Goal: Find specific page/section: Find specific page/section

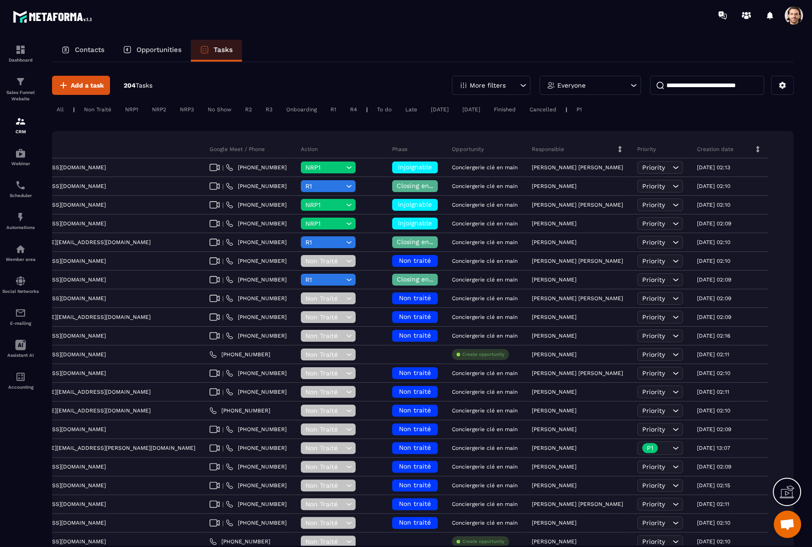
scroll to position [0, 259]
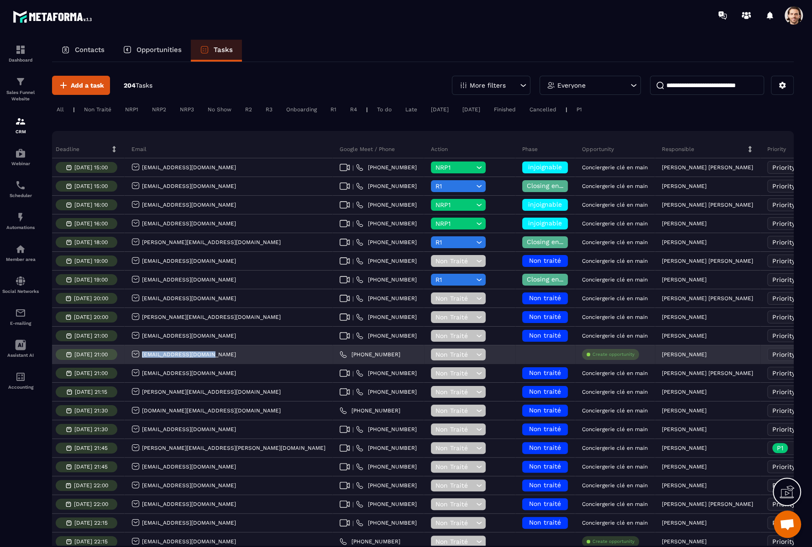
drag, startPoint x: 211, startPoint y: 354, endPoint x: 123, endPoint y: 353, distance: 88.1
click at [125, 353] on div "[EMAIL_ADDRESS][DOMAIN_NAME]" at bounding box center [229, 355] width 208 height 18
copy p "[EMAIL_ADDRESS][DOMAIN_NAME]"
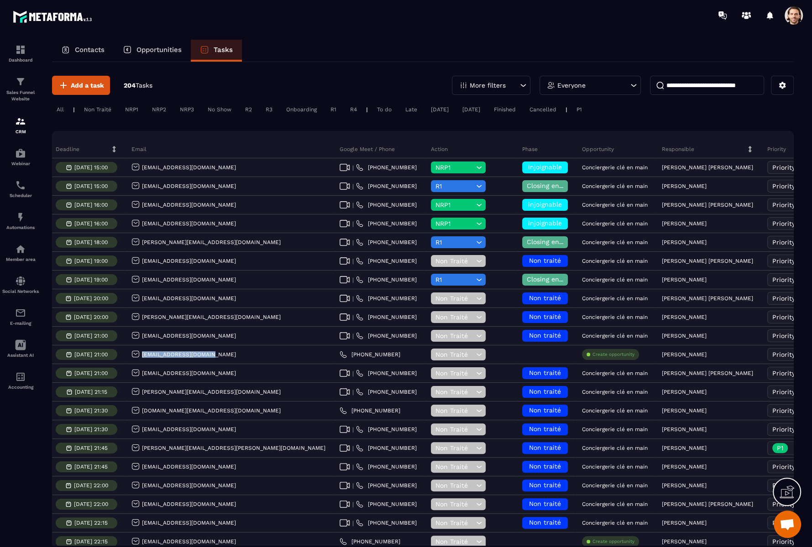
click at [156, 54] on div "Opportunities" at bounding box center [152, 51] width 77 height 22
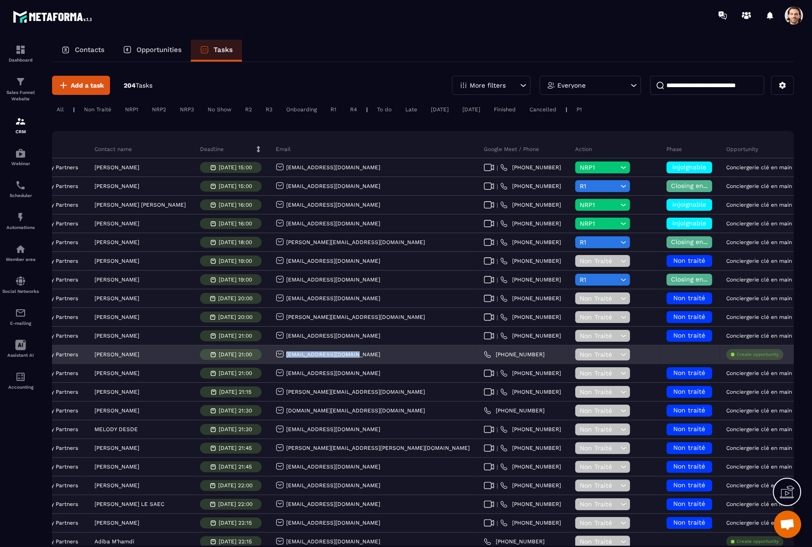
scroll to position [0, 106]
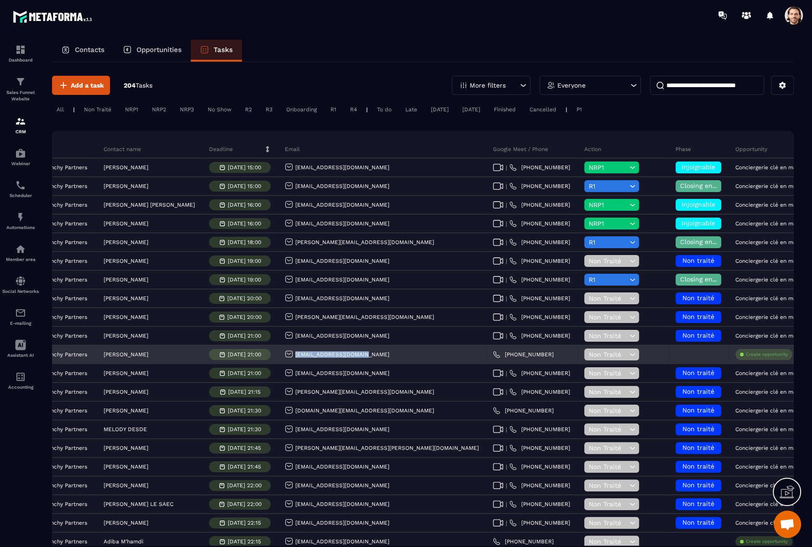
drag, startPoint x: 168, startPoint y: 351, endPoint x: 103, endPoint y: 352, distance: 65.3
click at [103, 352] on div "[PERSON_NAME]" at bounding box center [149, 355] width 105 height 18
copy p "[PERSON_NAME]"
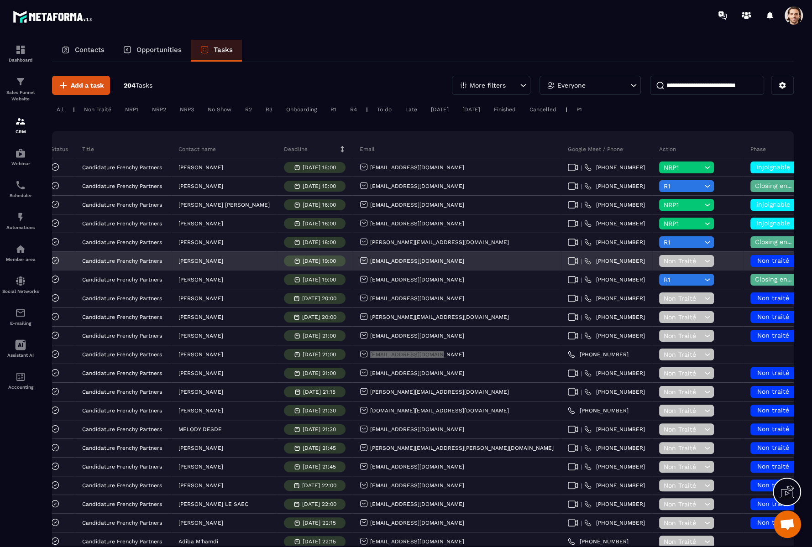
scroll to position [0, 23]
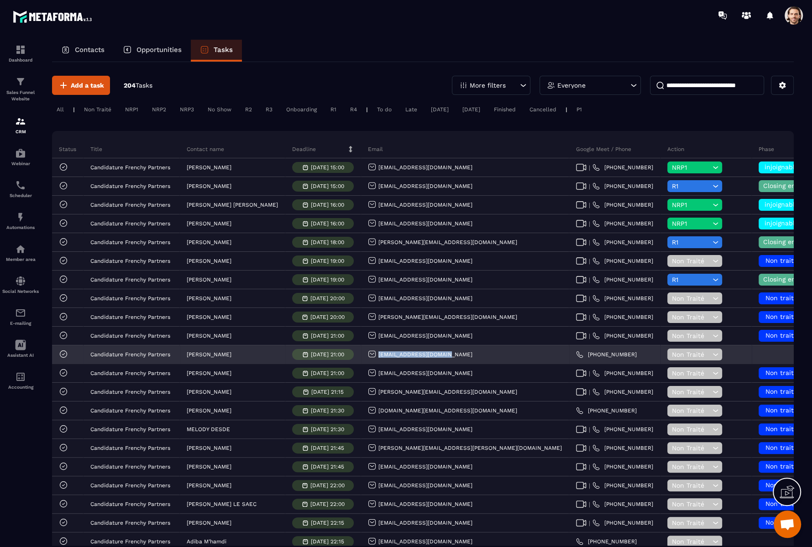
click at [223, 353] on p "[PERSON_NAME]" at bounding box center [209, 354] width 45 height 6
